Goal: Task Accomplishment & Management: Use online tool/utility

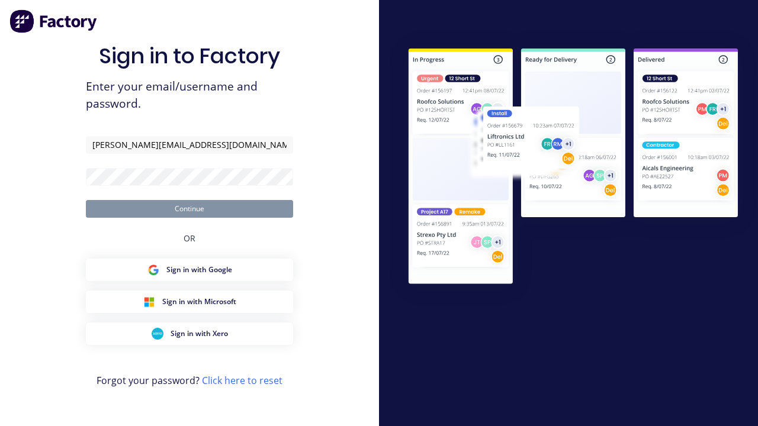
type input "[PERSON_NAME][EMAIL_ADDRESS][DOMAIN_NAME]"
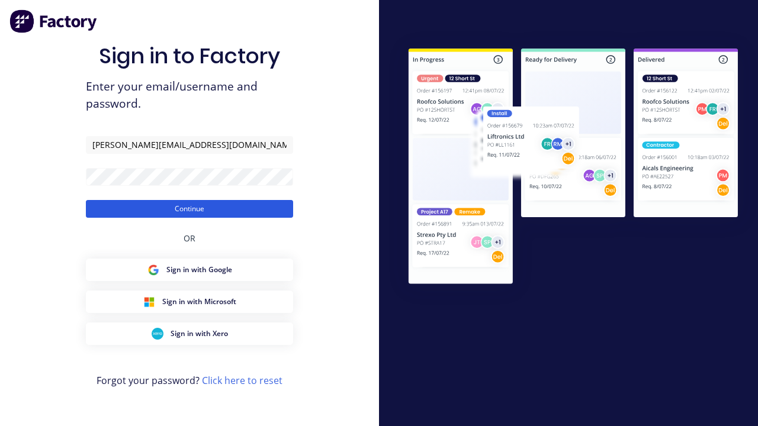
click at [189, 208] on button "Continue" at bounding box center [189, 209] width 207 height 18
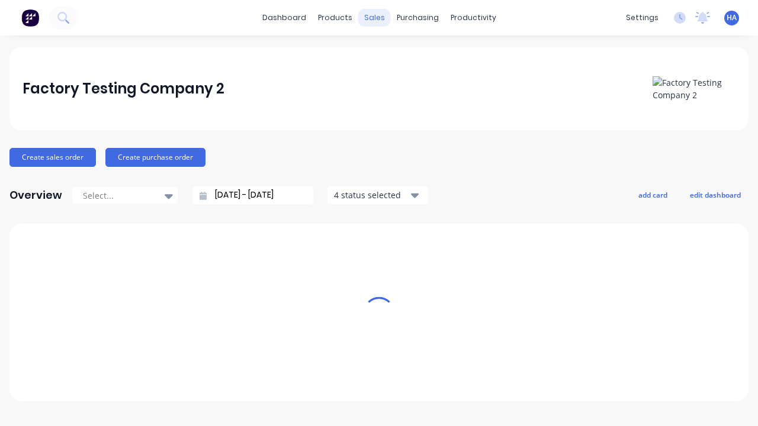
click at [374, 18] on div "sales" at bounding box center [374, 18] width 33 height 18
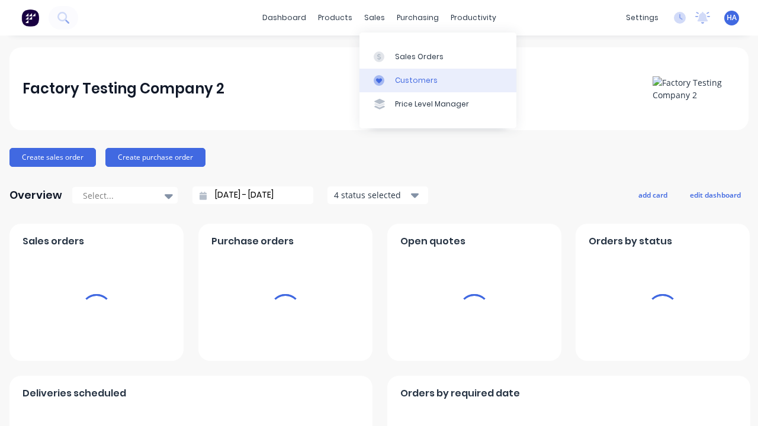
click at [438, 80] on link "Customers" at bounding box center [437, 81] width 157 height 24
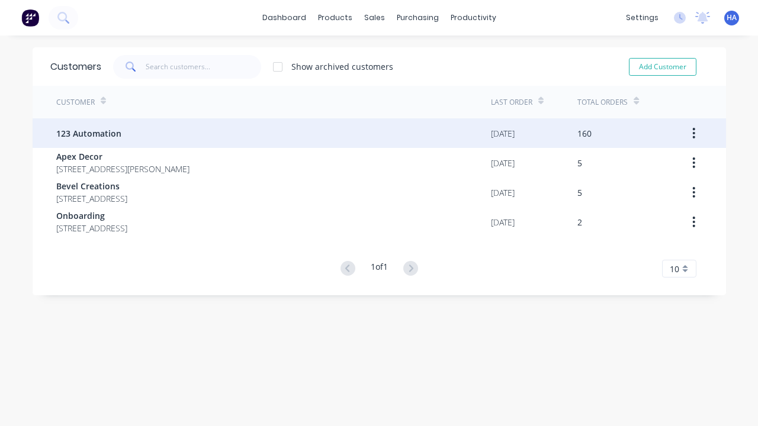
click at [88, 133] on span "123 Automation" at bounding box center [88, 133] width 65 height 12
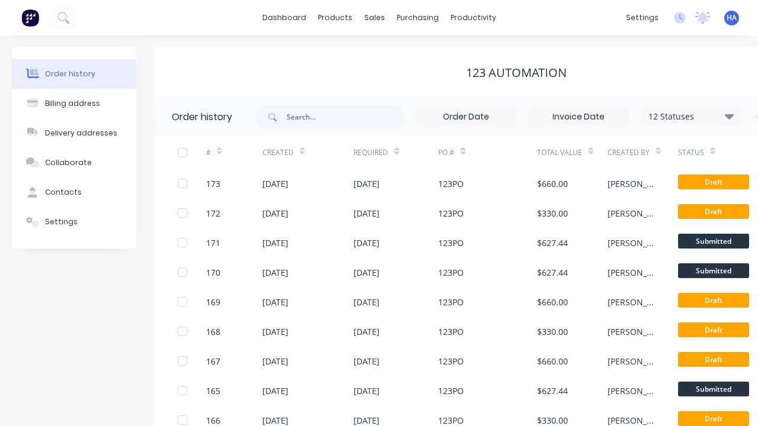
scroll to position [0, 121]
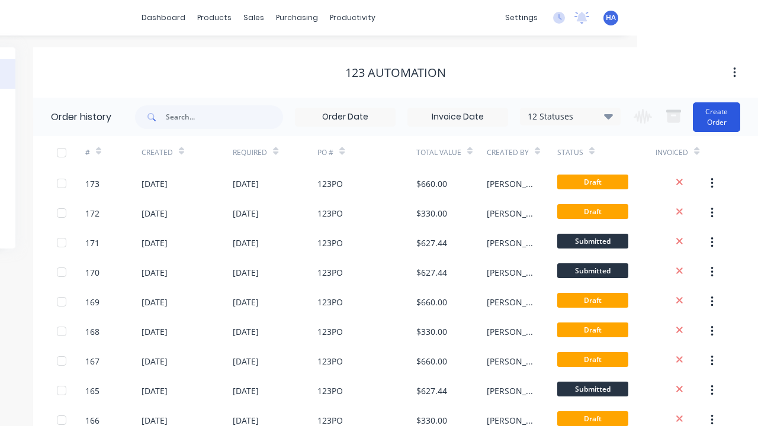
click at [717, 117] on button "Create Order" at bounding box center [716, 117] width 47 height 30
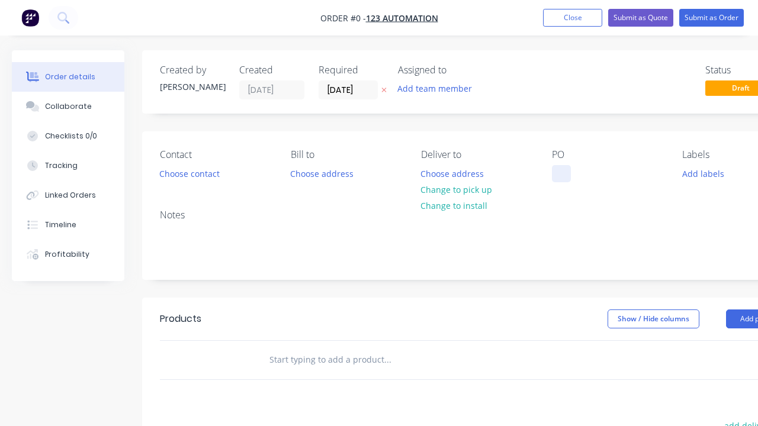
click at [561, 174] on div at bounding box center [561, 173] width 19 height 17
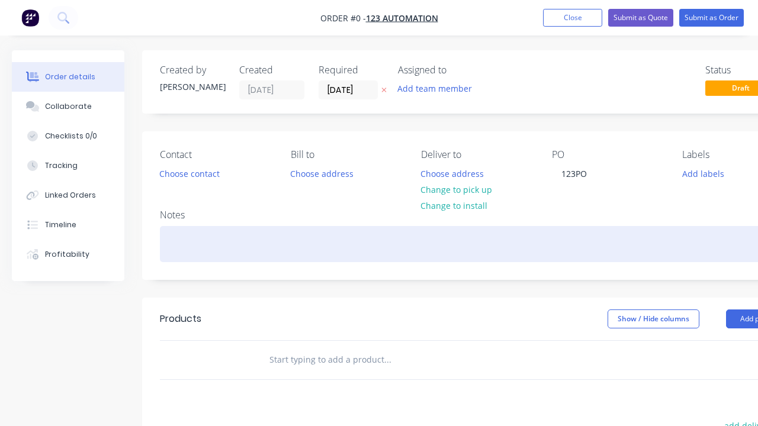
click at [441, 244] on div "Order details Collaborate Checklists 0/0 Tracking Linked Orders Timeline Profit…" at bounding box center [412, 366] width 824 height 632
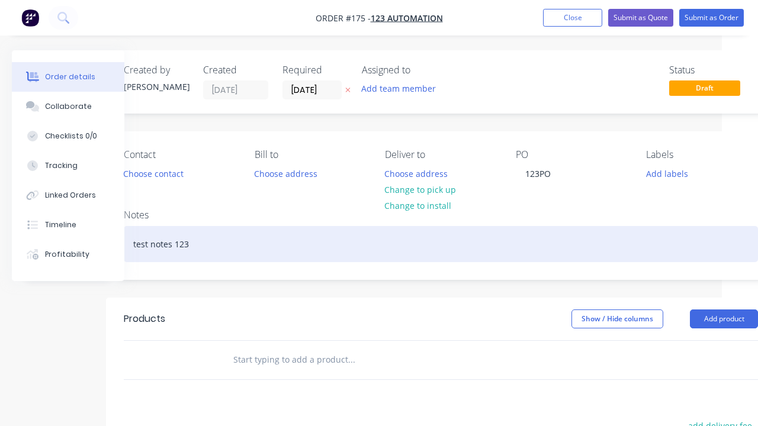
scroll to position [256, 66]
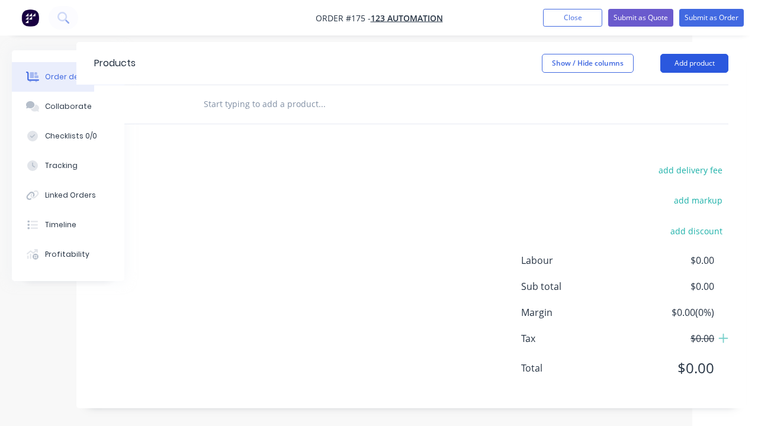
click at [694, 63] on button "Add product" at bounding box center [694, 63] width 68 height 19
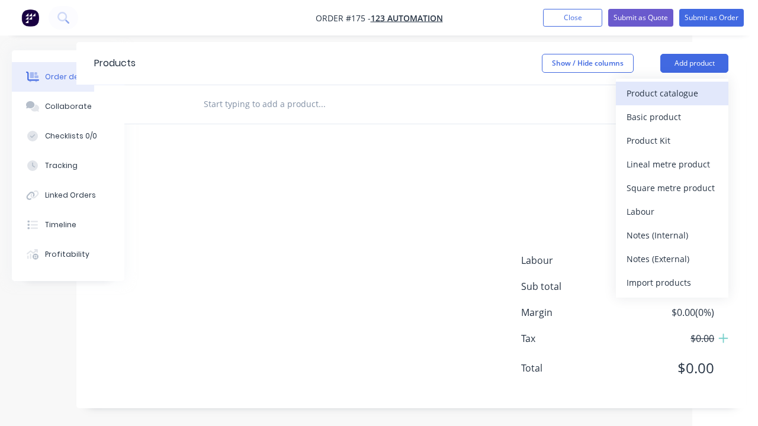
click at [672, 93] on div "Product catalogue" at bounding box center [672, 93] width 91 height 17
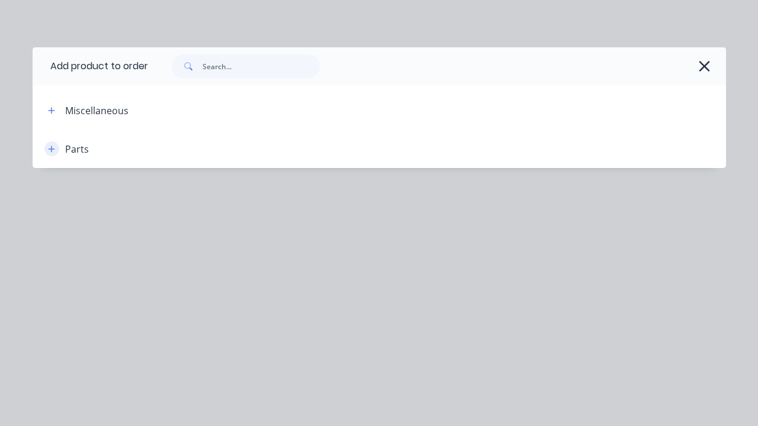
click at [52, 149] on icon "button" at bounding box center [51, 149] width 7 height 7
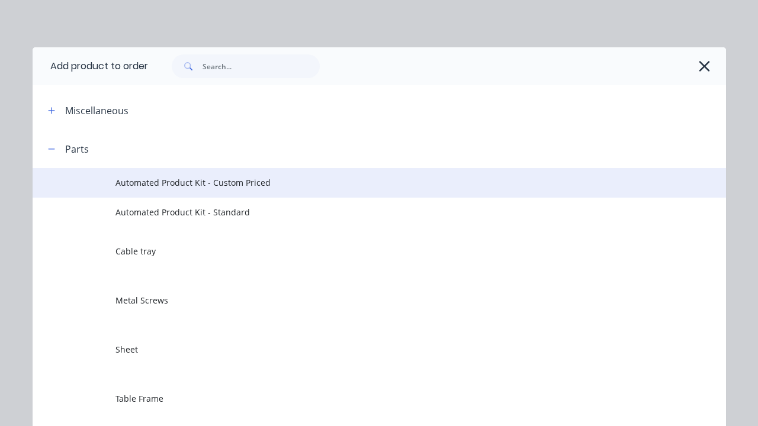
click at [359, 182] on span "Automated Product Kit - Custom Priced" at bounding box center [359, 182] width 488 height 12
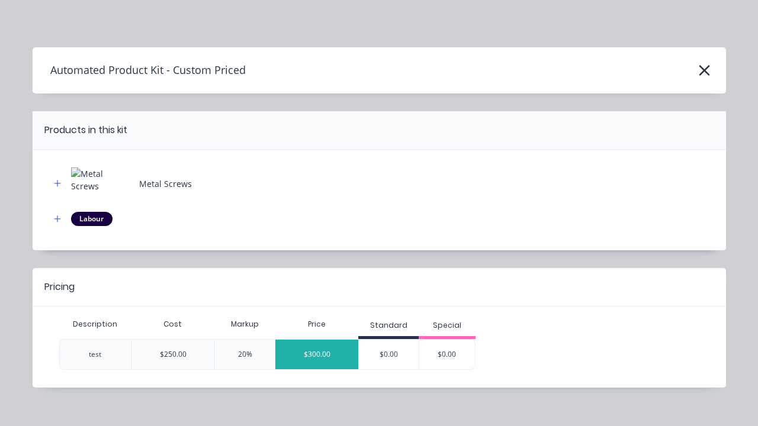
click at [317, 354] on div "$300.00" at bounding box center [316, 355] width 83 height 30
